Goal: Information Seeking & Learning: Compare options

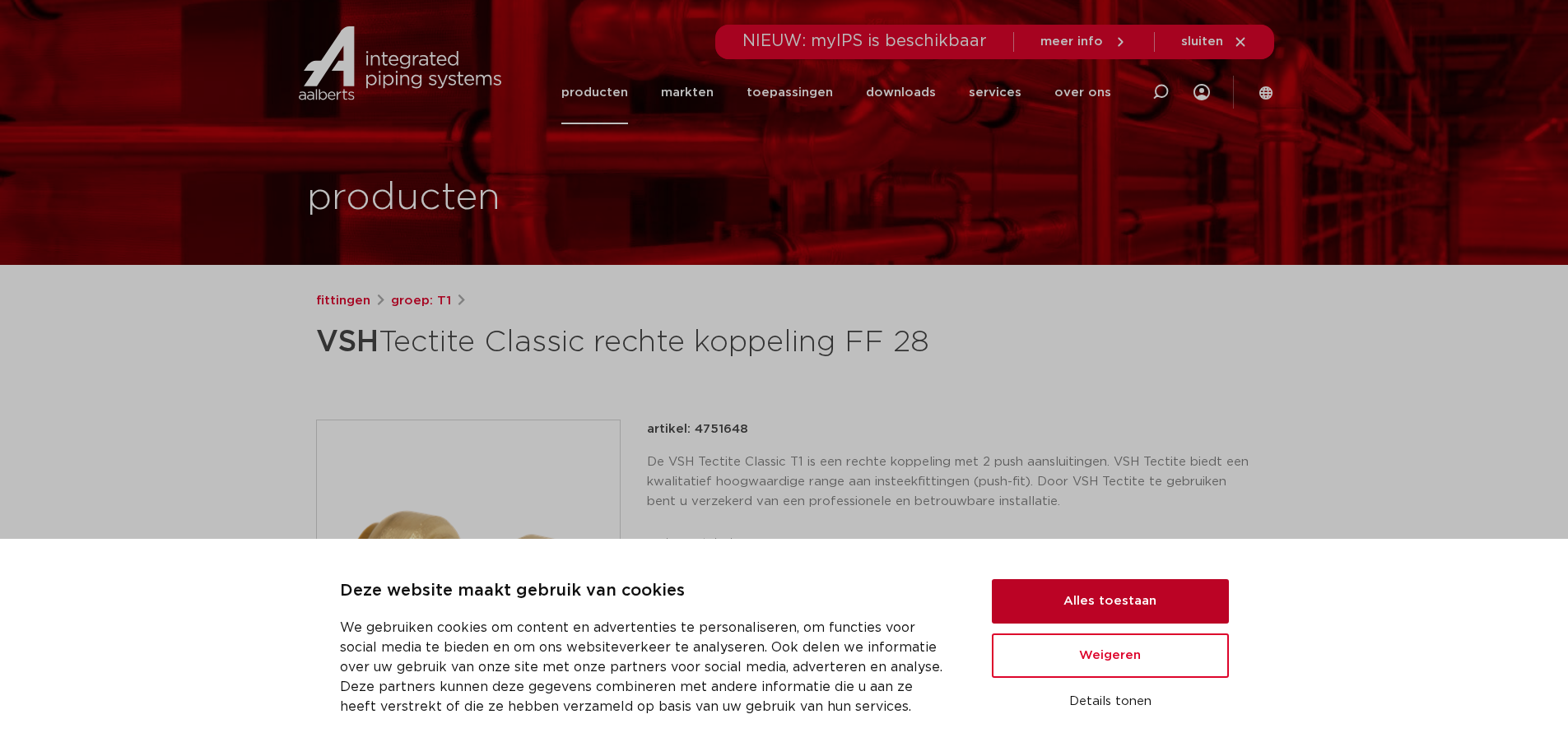
click at [1139, 598] on button "Alles toestaan" at bounding box center [1110, 602] width 237 height 45
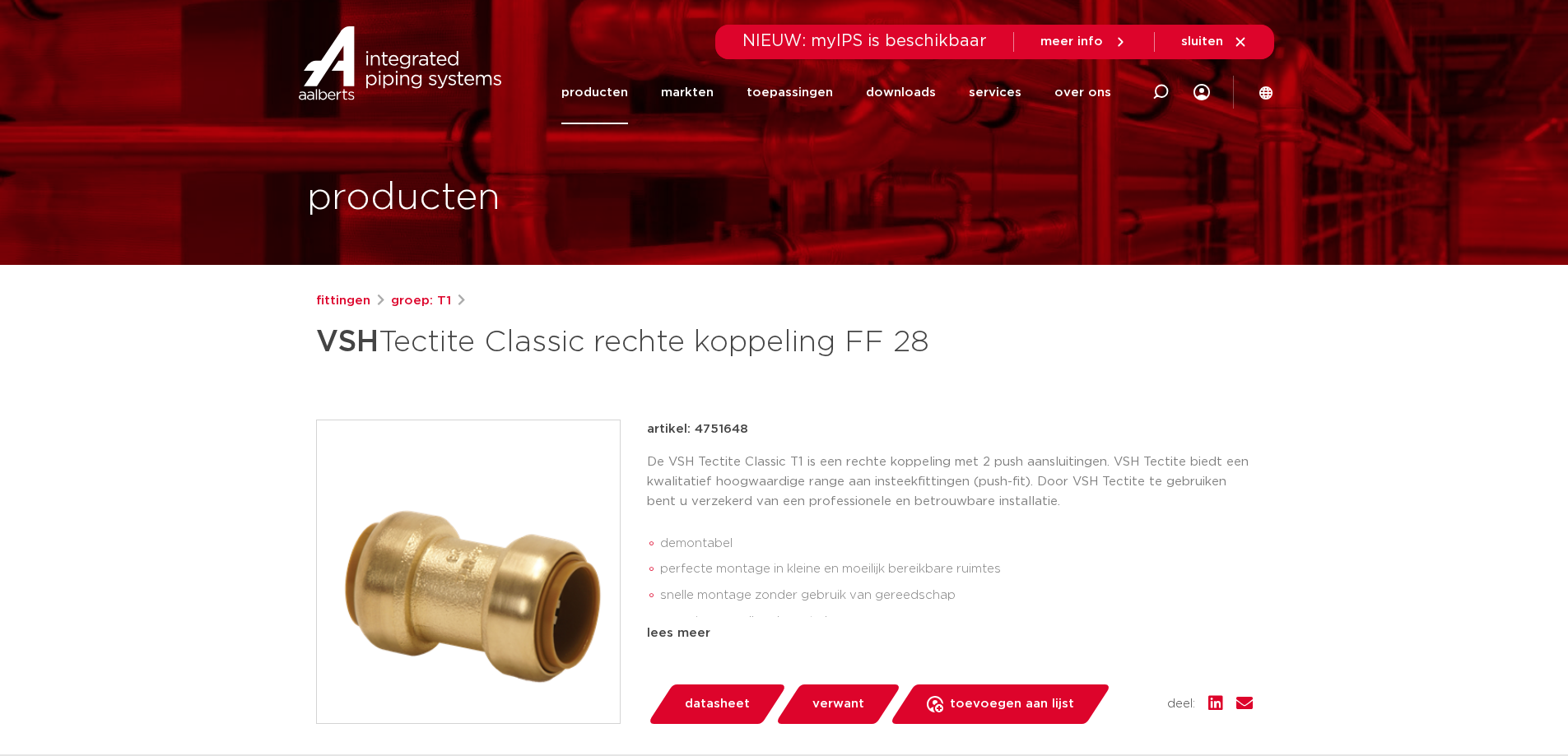
click at [1159, 92] on icon at bounding box center [1161, 92] width 16 height 16
type input "tectite verloop 22x18"
click button "Zoeken" at bounding box center [0, 0] width 0 height 0
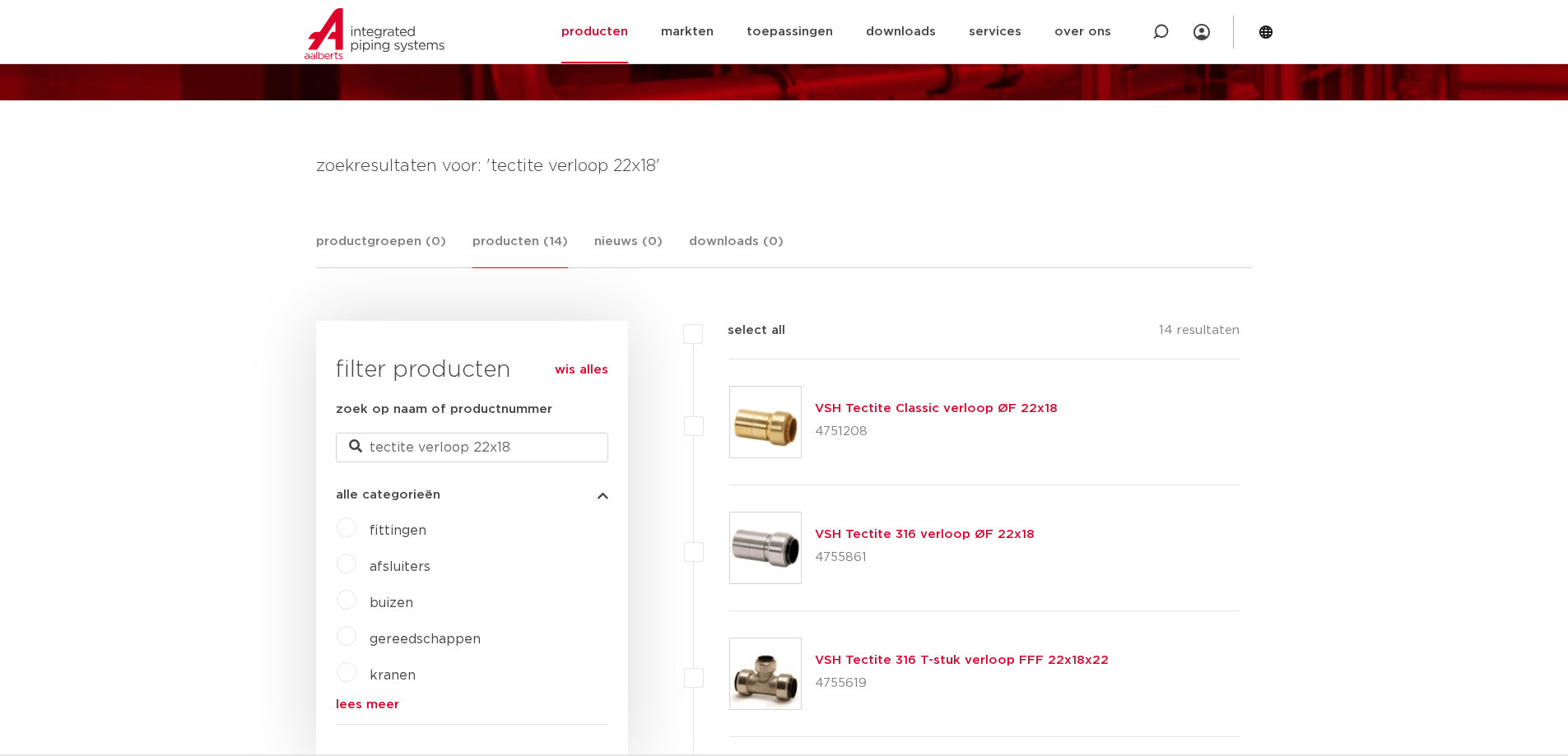
scroll to position [247, 0]
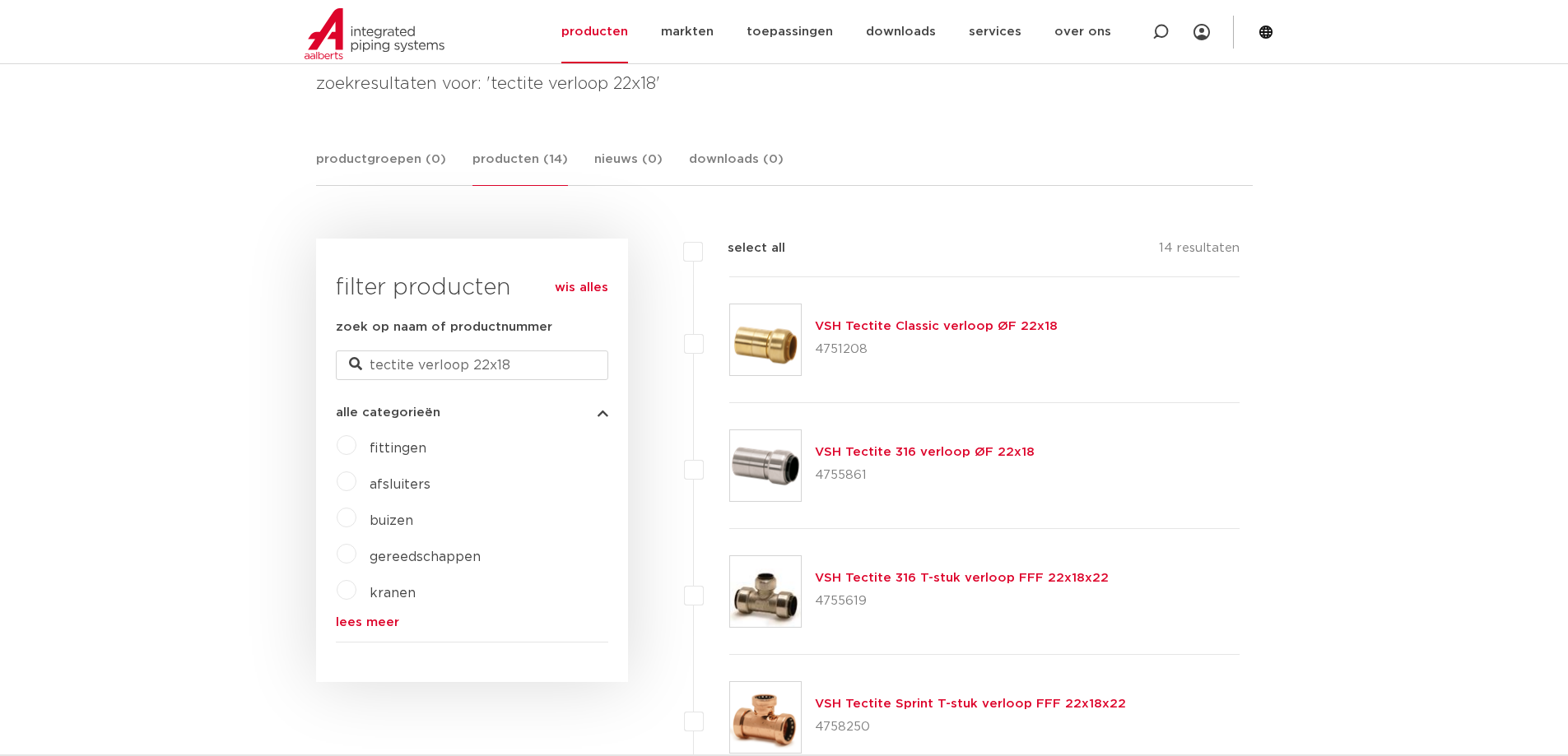
click at [730, 331] on label at bounding box center [730, 331] width 0 height 0
checkbox input "true"
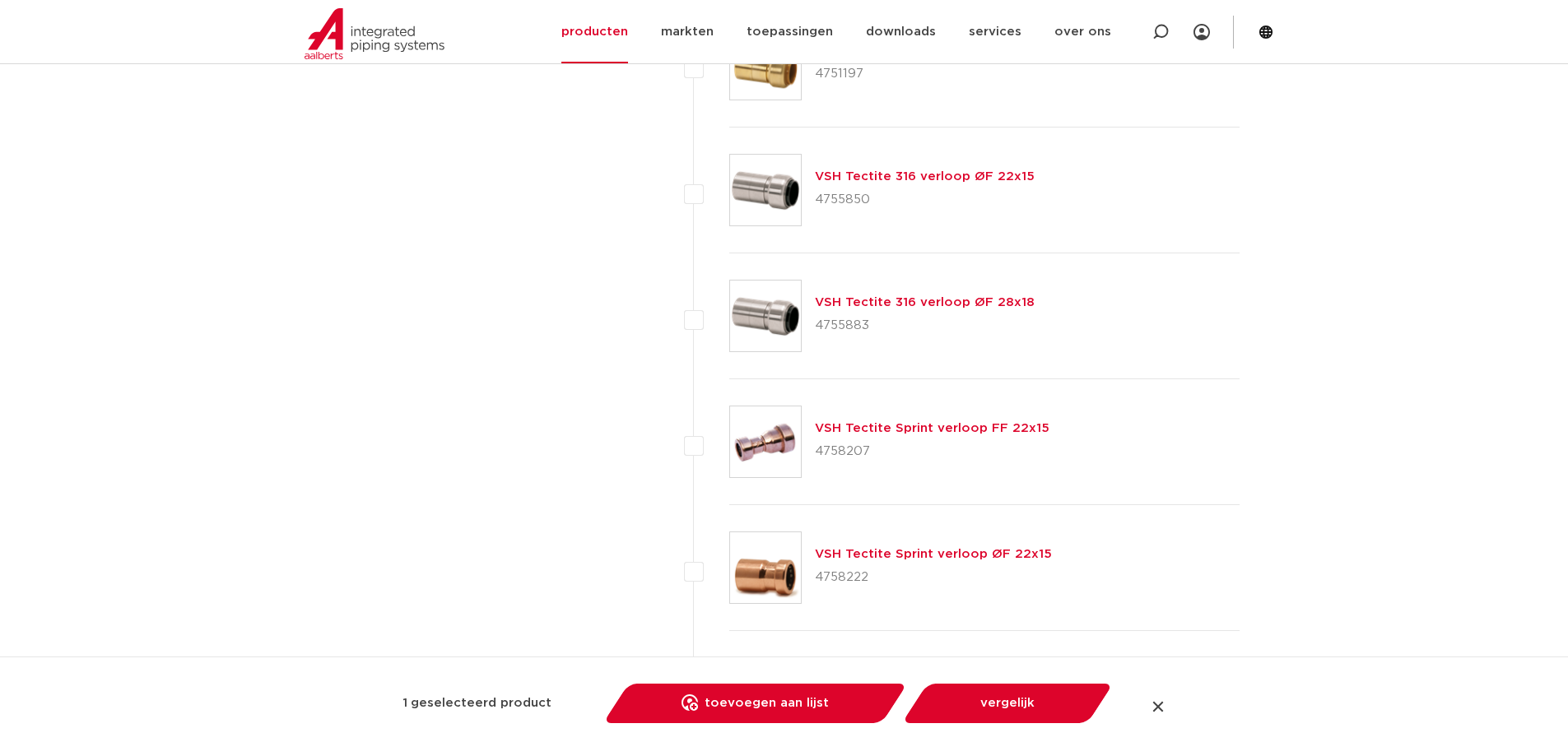
scroll to position [1234, 0]
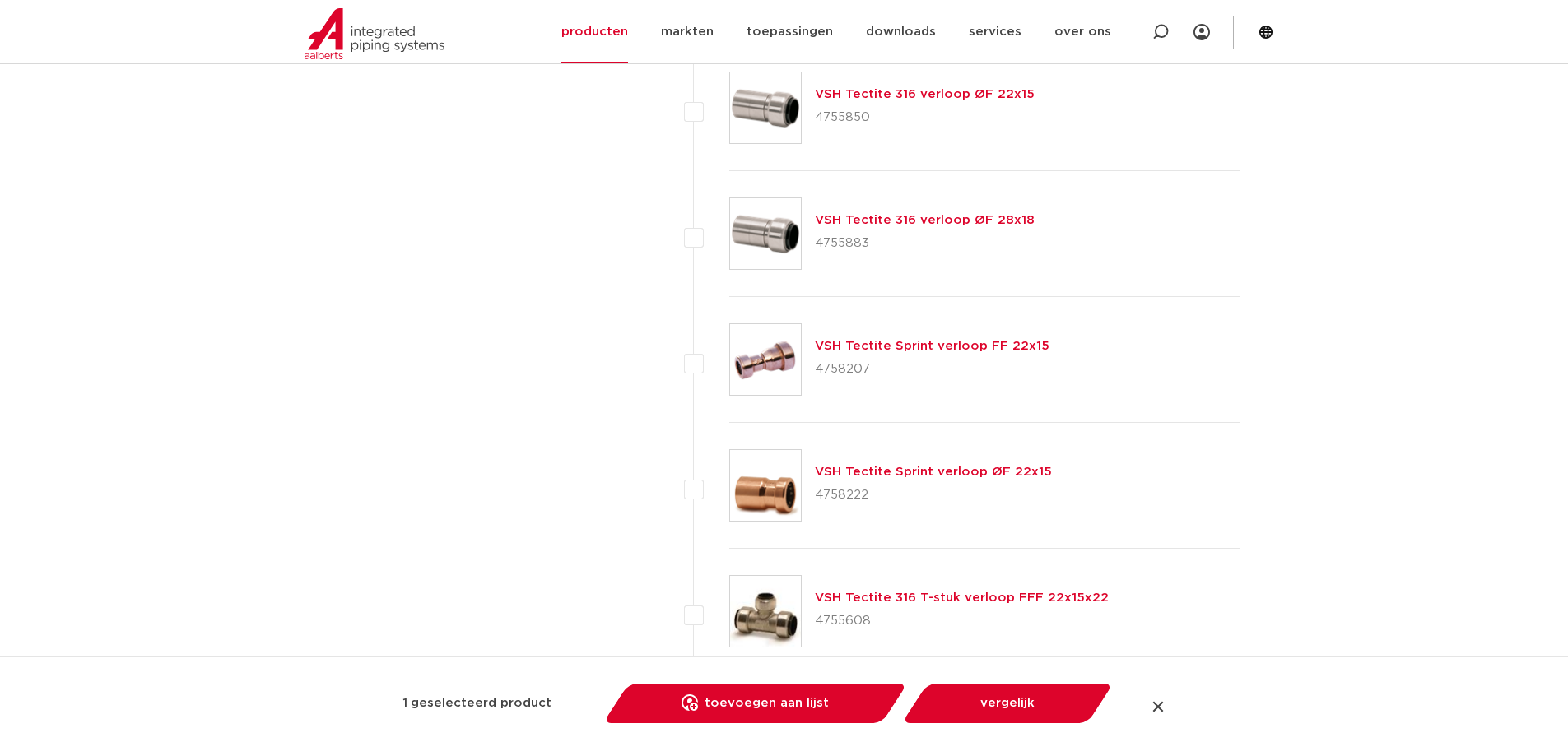
click at [730, 477] on label at bounding box center [730, 477] width 0 height 0
checkbox input "true"
click at [807, 702] on link "toevoegen aan lijst opslaan in my IPS" at bounding box center [755, 703] width 279 height 39
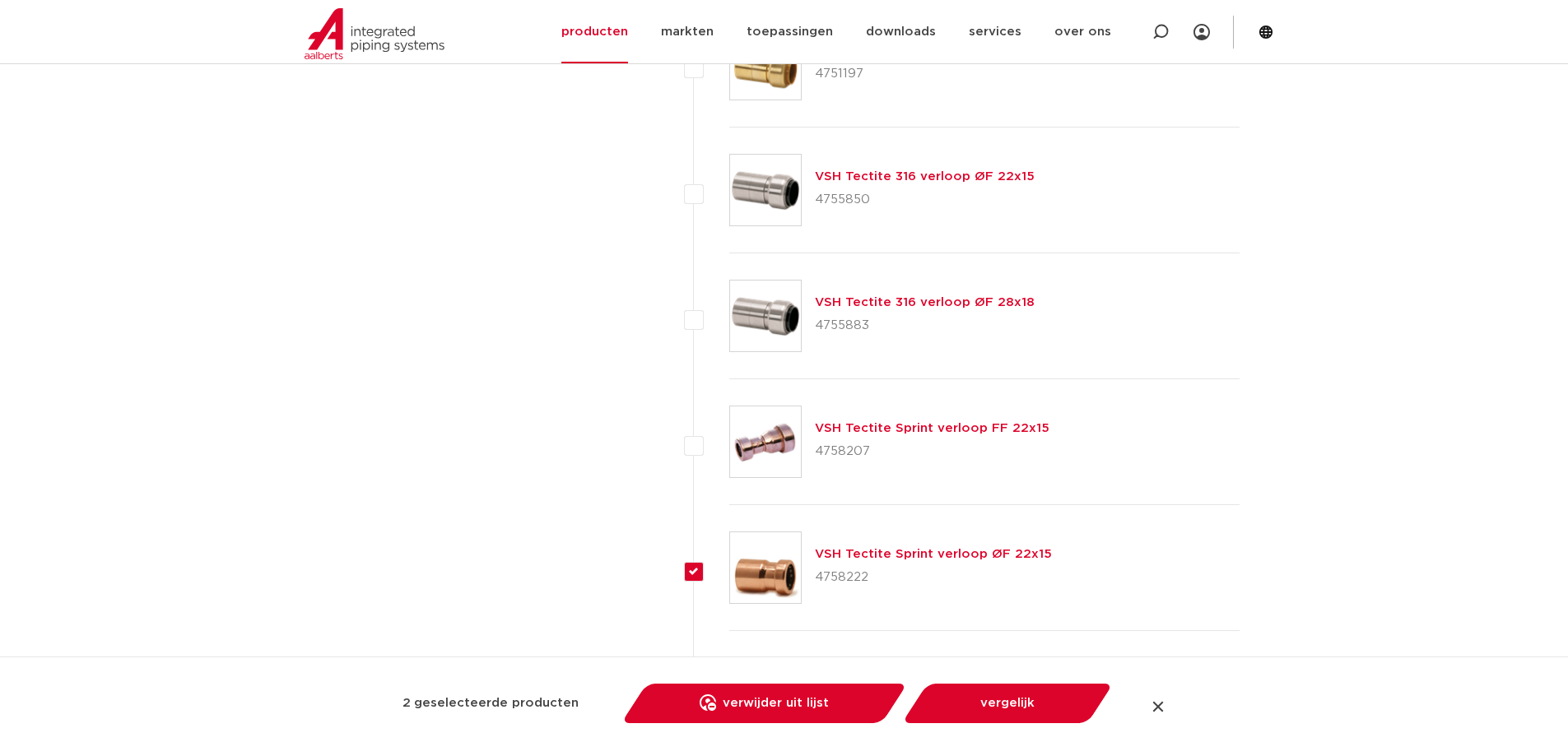
drag, startPoint x: 817, startPoint y: 576, endPoint x: 869, endPoint y: 577, distance: 52.0
click at [869, 577] on p "4758222" at bounding box center [933, 577] width 237 height 26
copy p "4758222"
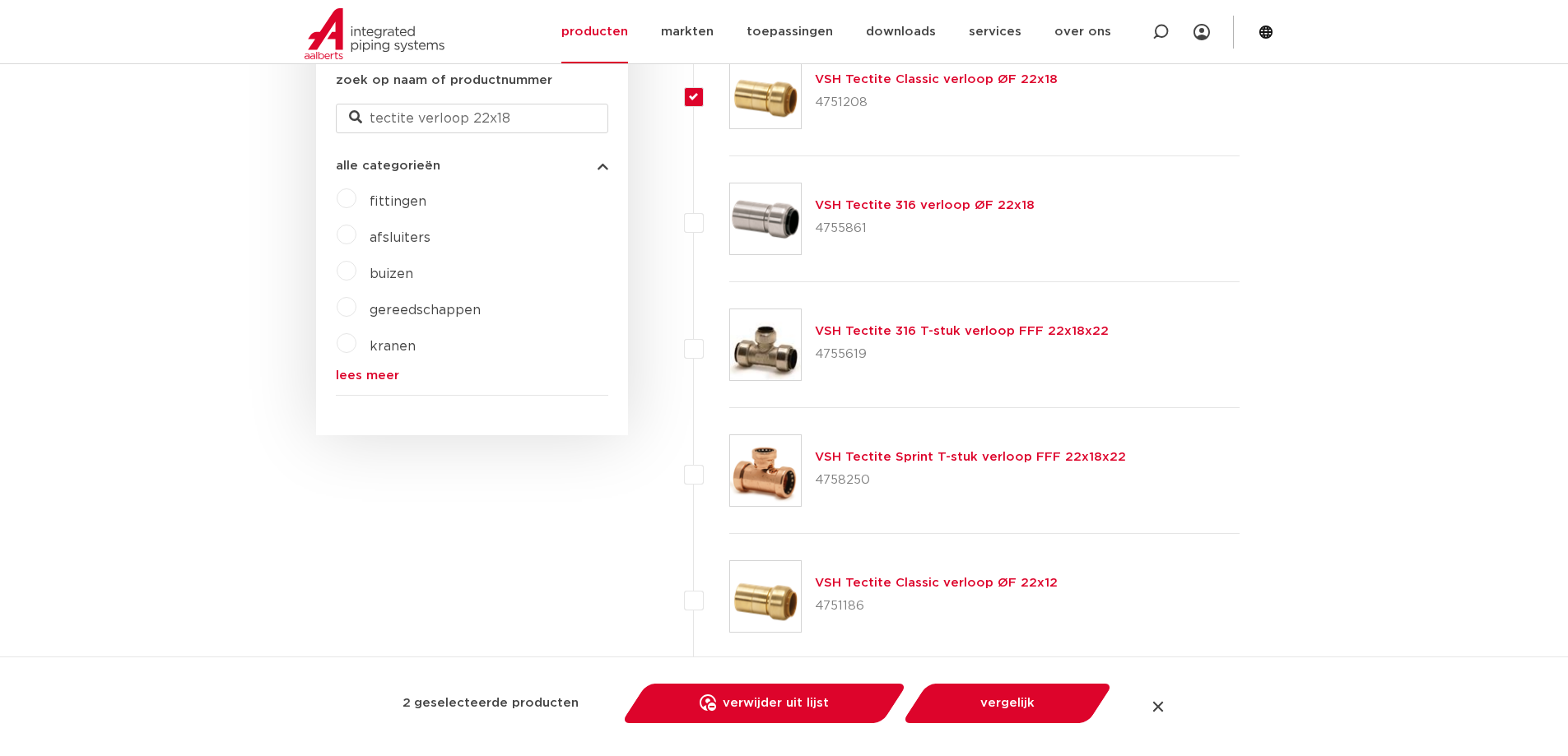
scroll to position [329, 0]
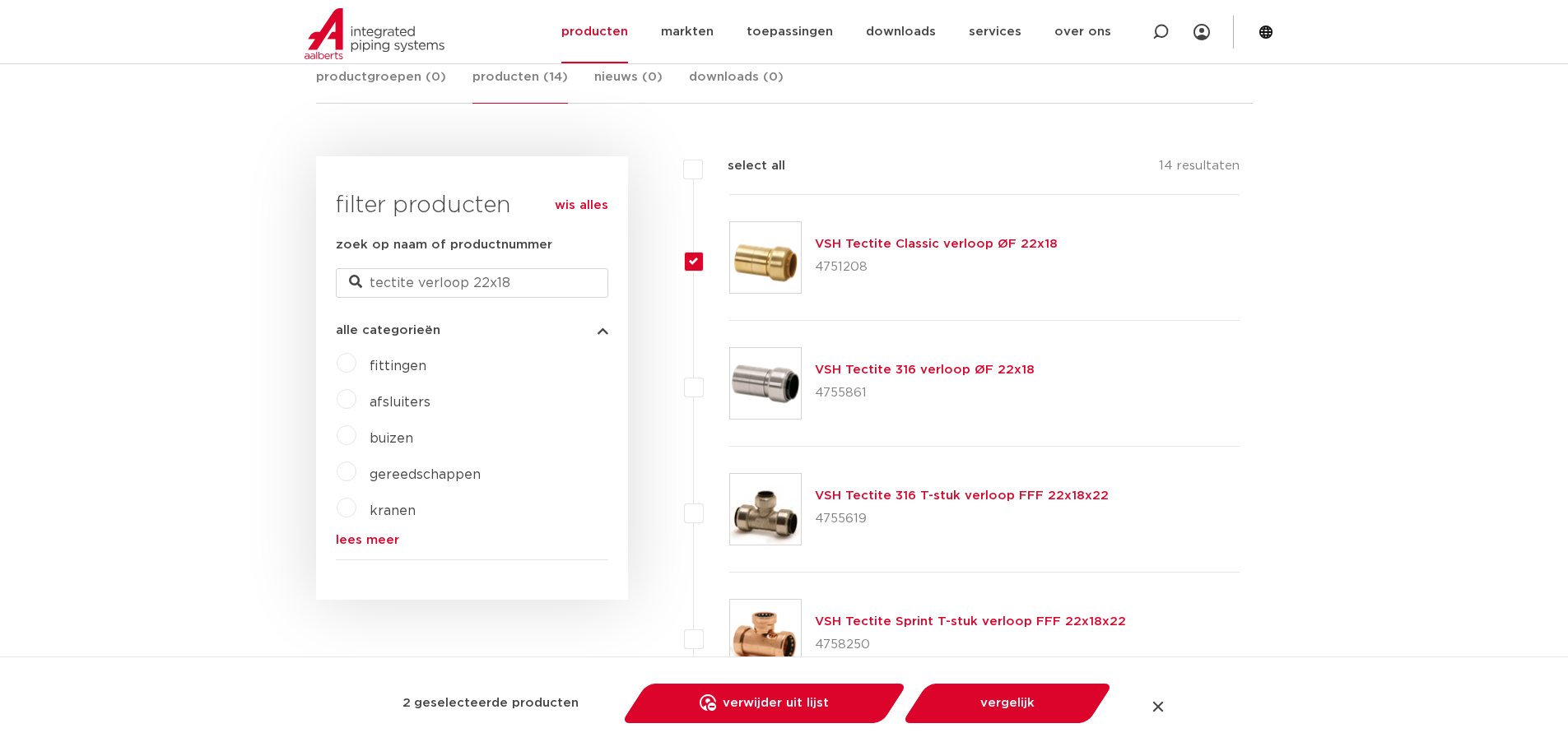
drag, startPoint x: 876, startPoint y: 267, endPoint x: 817, endPoint y: 265, distance: 59.0
click at [817, 265] on p "4751208" at bounding box center [937, 267] width 243 height 26
copy p "4751208"
